Goal: Task Accomplishment & Management: Manage account settings

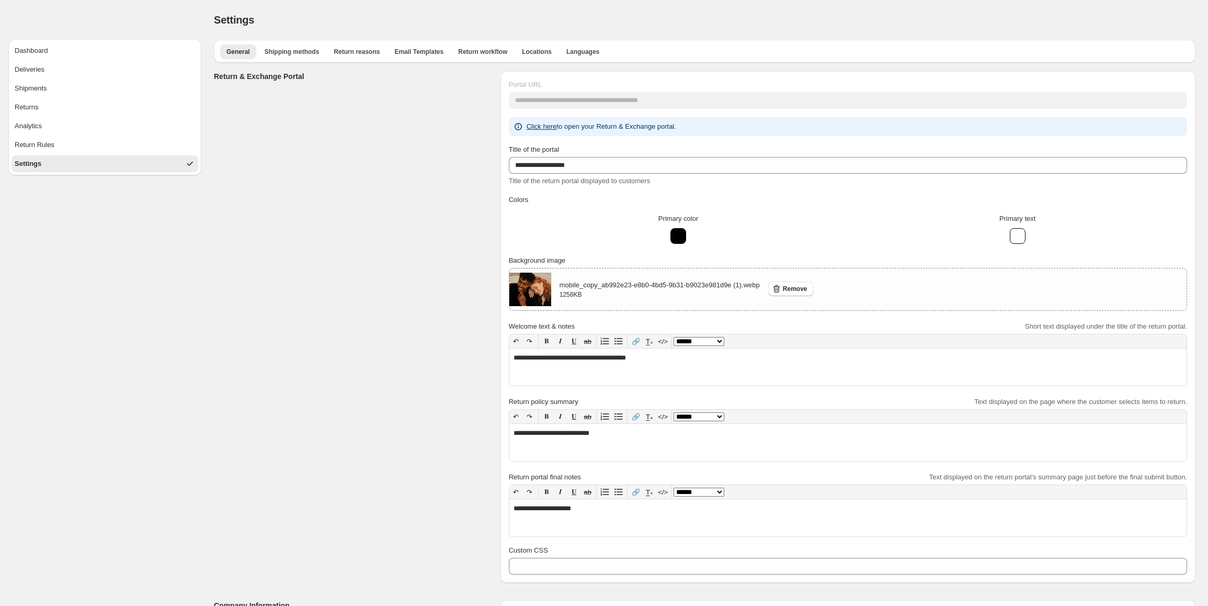
select select "**"
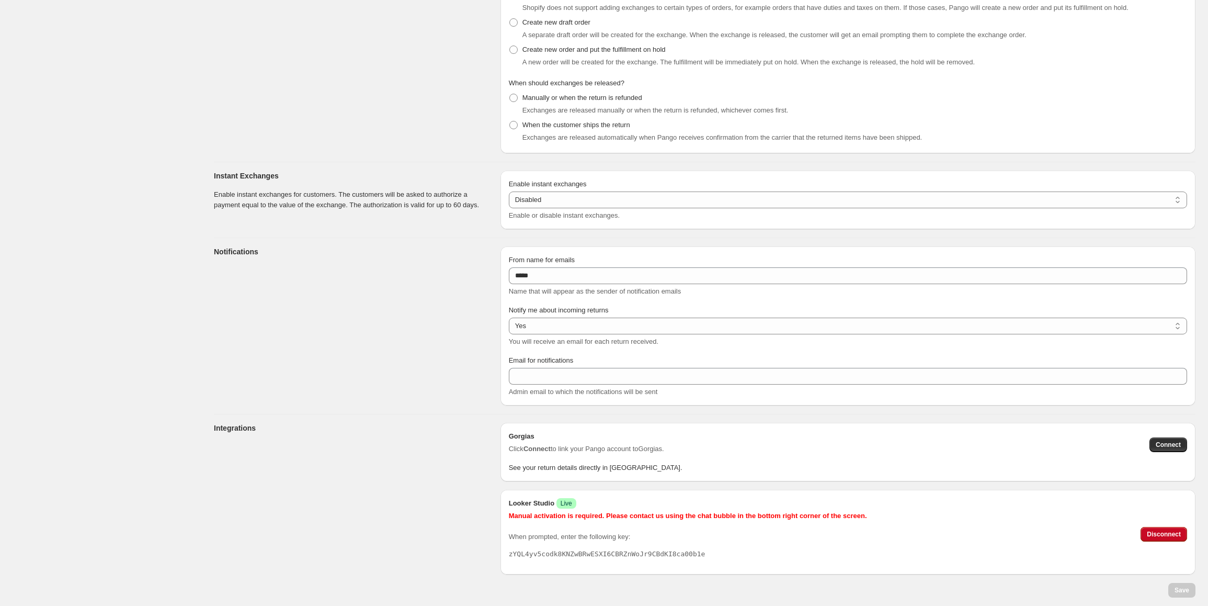
click at [628, 555] on pre "zYQL4yv5codk8KNZwBRwESXI6CBRZnWoJr9CBdKI8ca00b1e" at bounding box center [688, 554] width 358 height 10
copy pre "zYQL4yv5codk8KNZwBRwESXI6CBRZnWoJr9CBdKI8ca00b1e"
drag, startPoint x: 131, startPoint y: 90, endPoint x: 270, endPoint y: 165, distance: 158.0
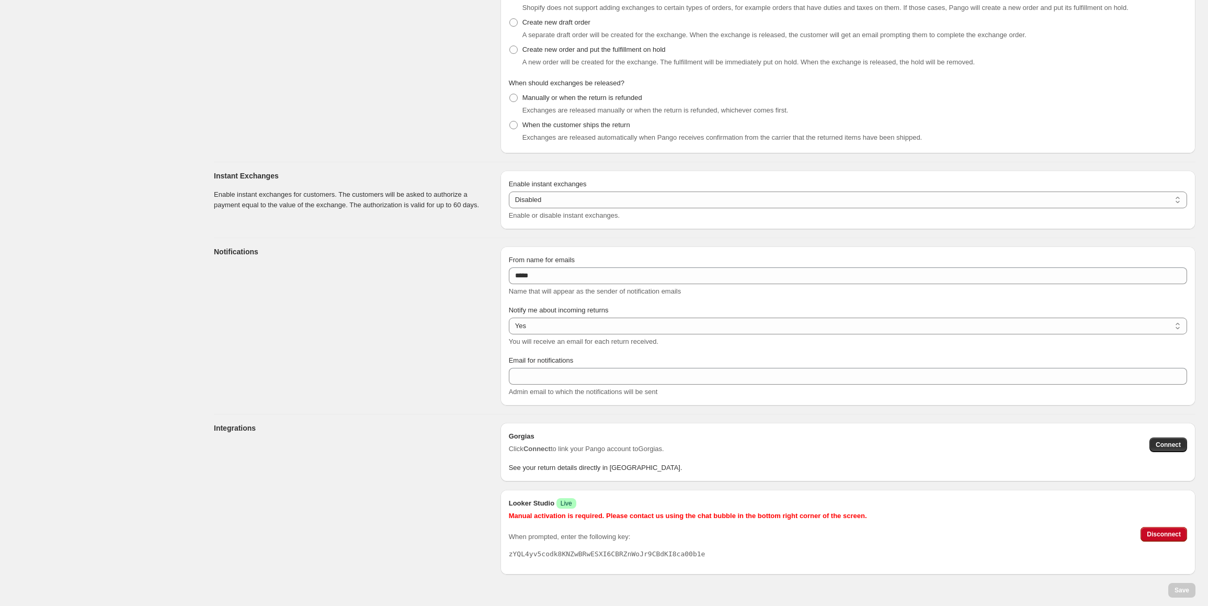
click at [618, 556] on pre "zYQL4yv5codk8KNZwBRwESXI6CBRZnWoJr9CBdKI8ca00b1e" at bounding box center [688, 554] width 358 height 10
copy pre "zYQL4yv5codk8KNZwBRwESXI6CBRZnWoJr9CBdKI8ca00b1e"
click at [411, 309] on section "Notifications" at bounding box center [353, 325] width 278 height 159
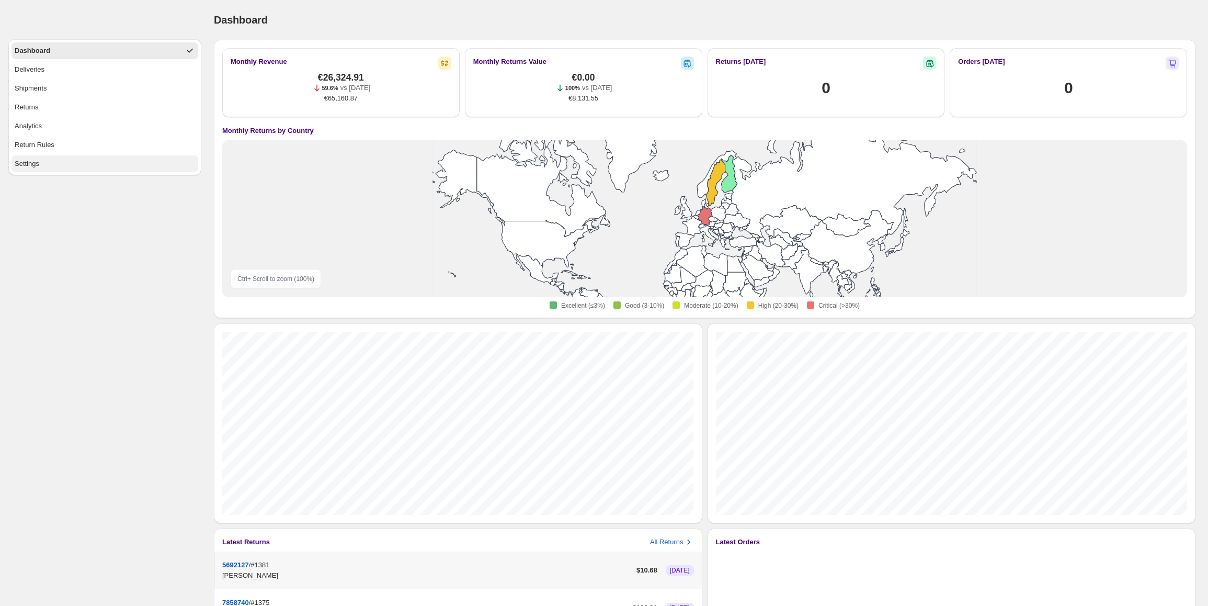
click at [44, 172] on button "Settings" at bounding box center [105, 163] width 187 height 17
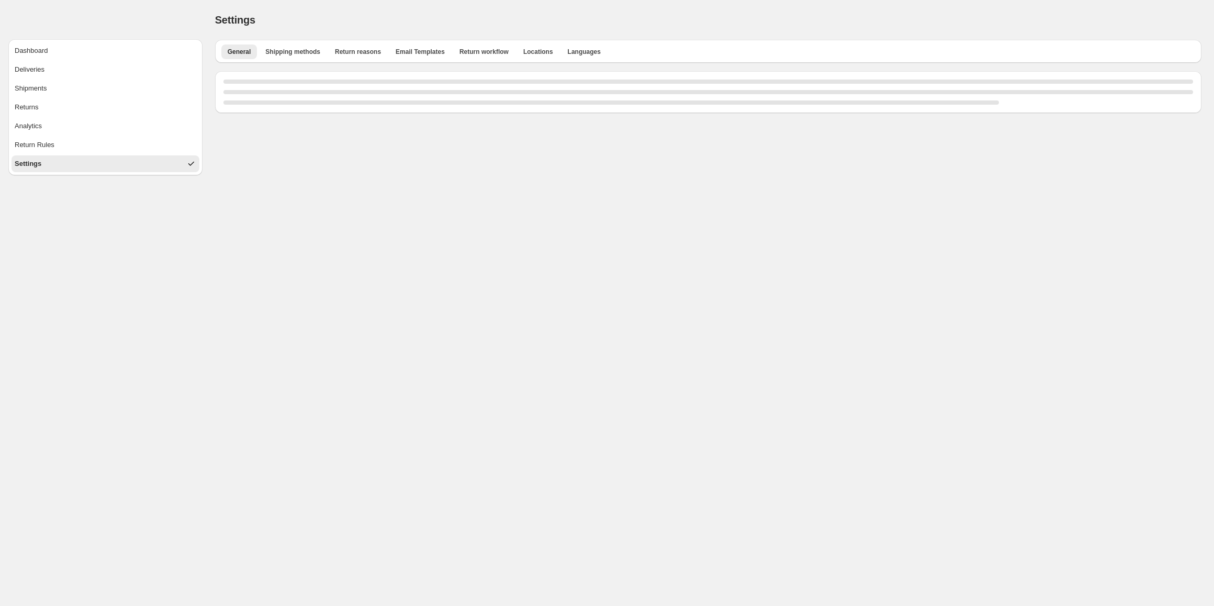
select select "**"
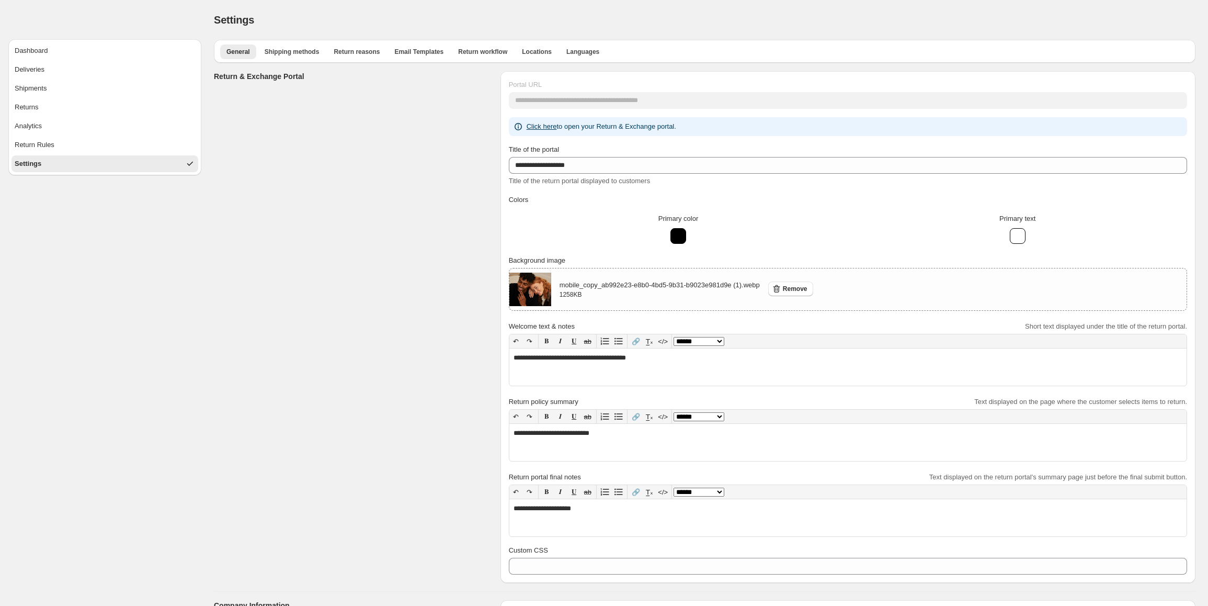
drag, startPoint x: 351, startPoint y: 124, endPoint x: 477, endPoint y: 184, distance: 139.0
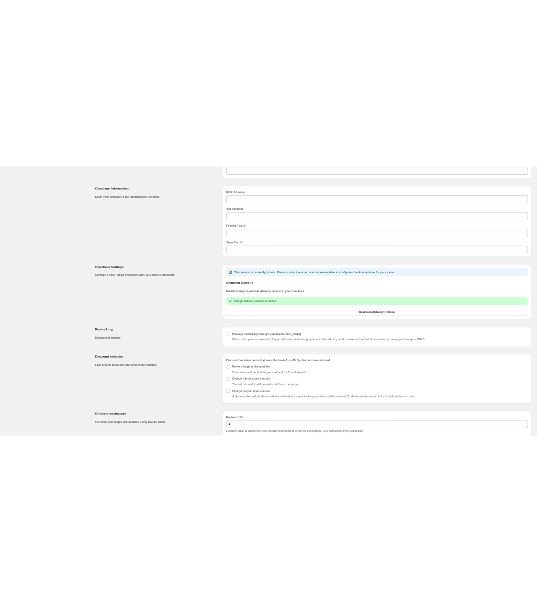
scroll to position [1265, 0]
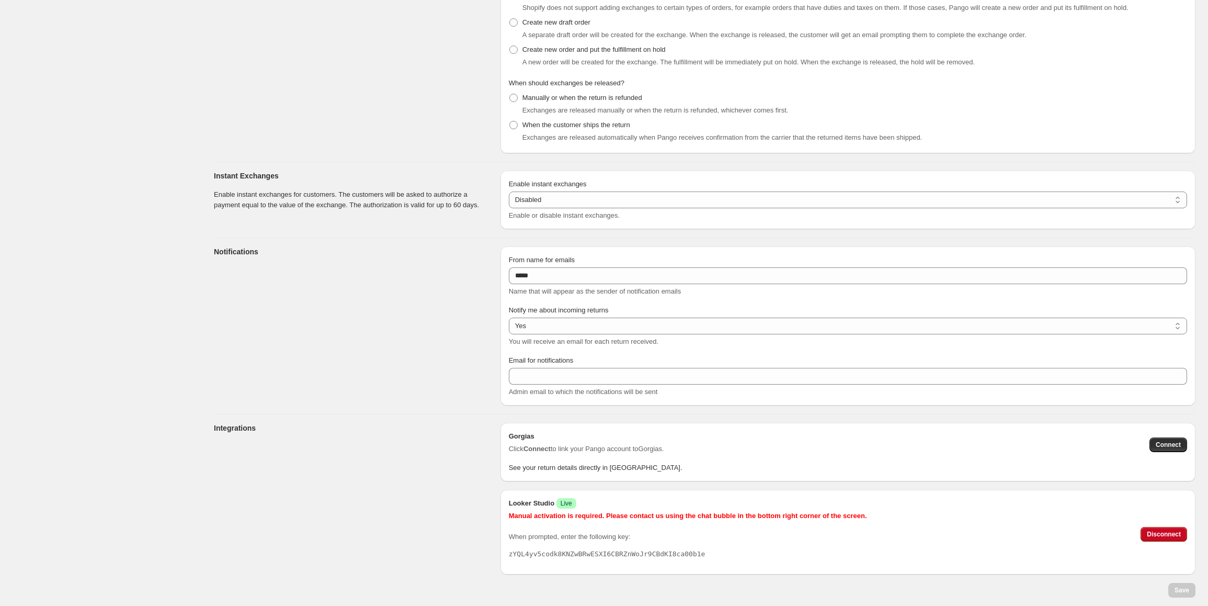
click at [582, 551] on pre "zYQL4yv5codk8KNZwBRwESXI6CBRZnWoJr9CBdKI8ca00b1e" at bounding box center [688, 554] width 358 height 10
copy pre "zYQL4yv5codk8KNZwBRwESXI6CBRZnWoJr9CBdKI8ca00b1e"
drag, startPoint x: 361, startPoint y: 489, endPoint x: 538, endPoint y: 598, distance: 208.2
click at [361, 489] on section "Integrations" at bounding box center [353, 499] width 278 height 152
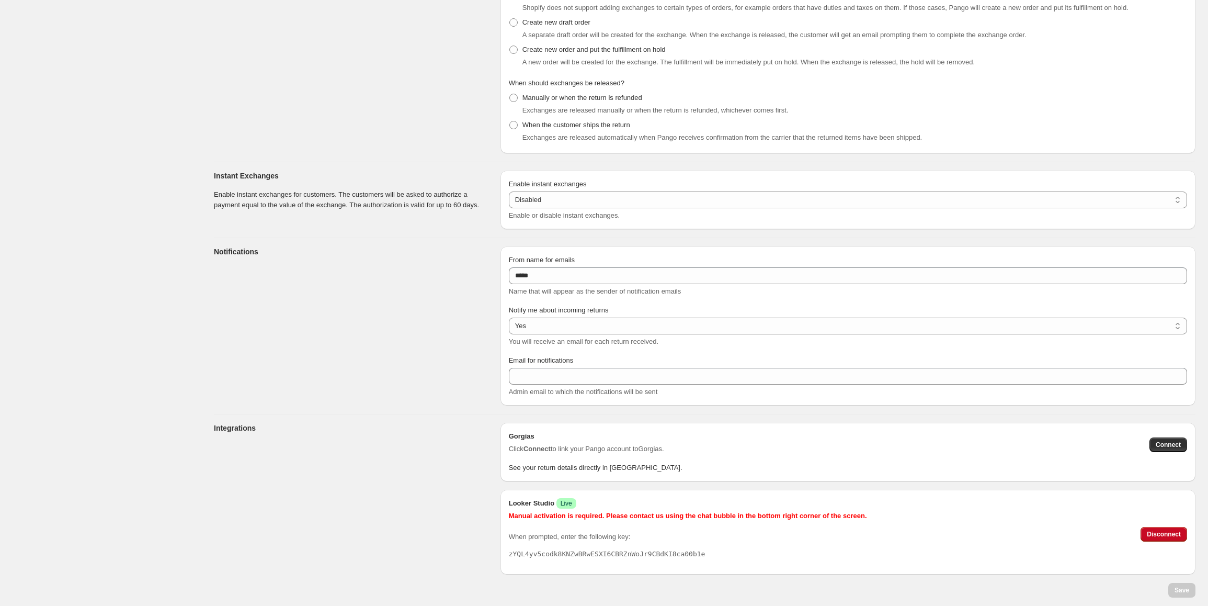
click at [644, 554] on pre "zYQL4yv5codk8KNZwBRwESXI6CBRZnWoJr9CBdKI8ca00b1e" at bounding box center [688, 554] width 358 height 10
copy pre "zYQL4yv5codk8KNZwBRwESXI6CBRZnWoJr9CBdKI8ca00b1e"
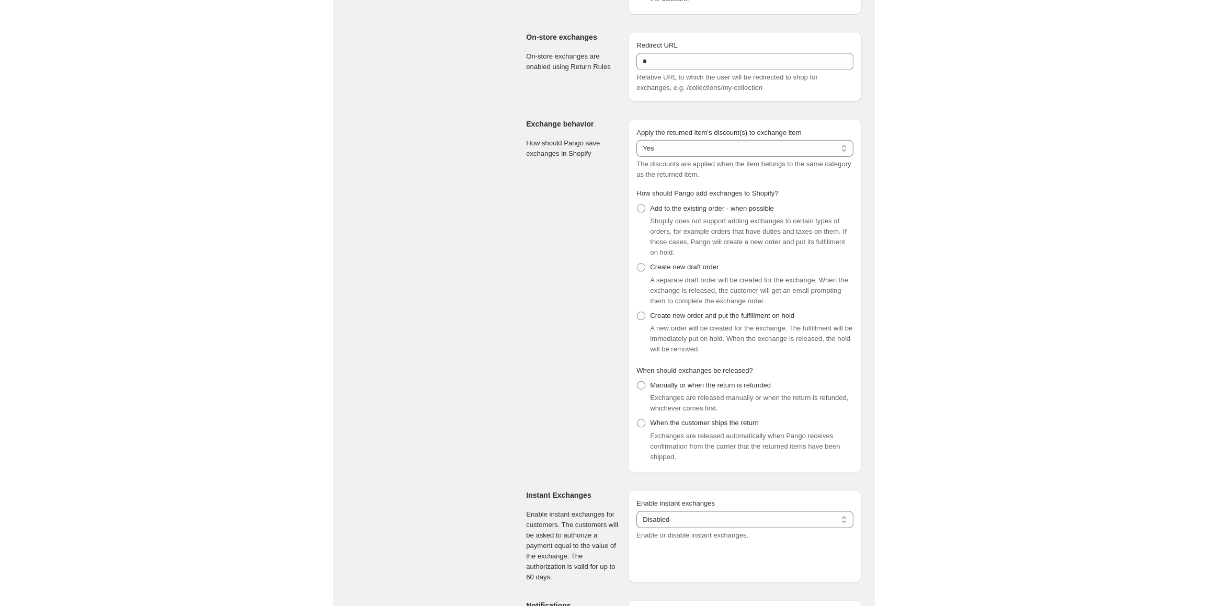
scroll to position [1263, 0]
